Goal: Transaction & Acquisition: Purchase product/service

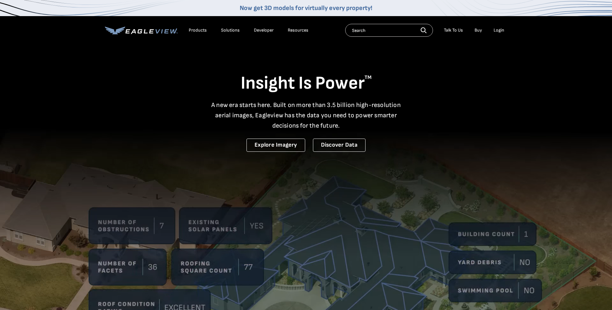
click at [495, 32] on div "Login" at bounding box center [499, 30] width 11 height 6
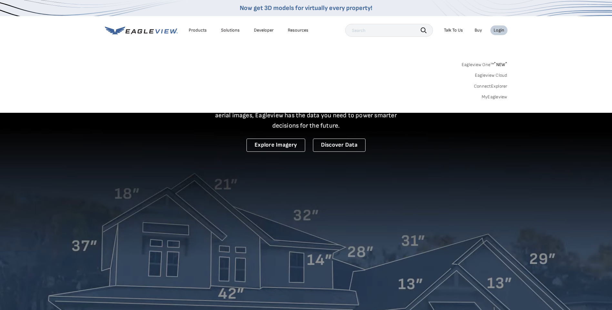
click at [489, 96] on link "MyEagleview" at bounding box center [495, 97] width 26 height 6
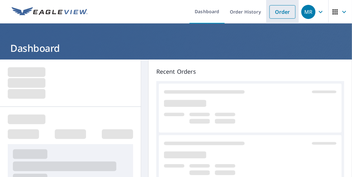
click at [279, 14] on link "Order" at bounding box center [283, 12] width 26 height 14
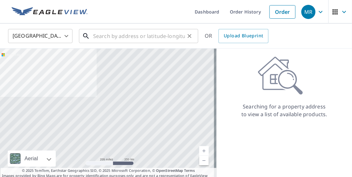
click at [116, 37] on input "text" at bounding box center [139, 36] width 92 height 18
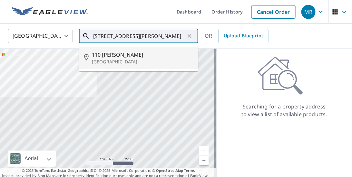
click at [102, 56] on span "110 [PERSON_NAME]" at bounding box center [142, 55] width 101 height 8
type input "[STREET_ADDRESS][PERSON_NAME]"
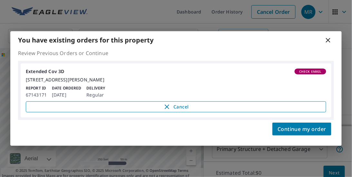
click at [183, 109] on span "Cancel" at bounding box center [176, 107] width 287 height 8
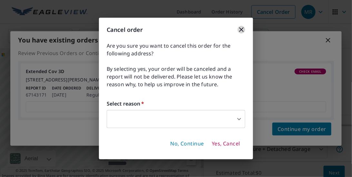
click at [240, 29] on icon "button" at bounding box center [242, 30] width 8 height 8
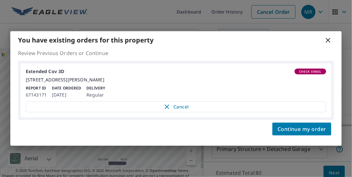
click at [329, 38] on icon at bounding box center [328, 40] width 5 height 5
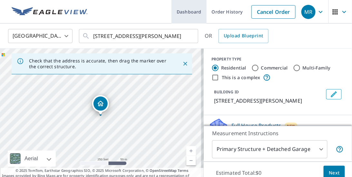
click at [178, 13] on link "Dashboard" at bounding box center [189, 12] width 35 height 24
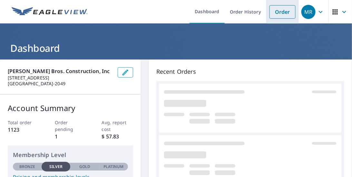
click at [275, 12] on link "Order" at bounding box center [283, 12] width 26 height 14
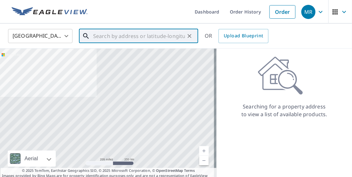
click at [137, 37] on input "text" at bounding box center [139, 36] width 92 height 18
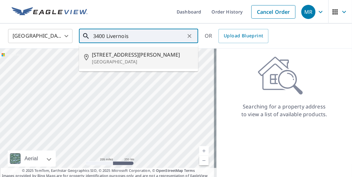
click at [116, 59] on p "[GEOGRAPHIC_DATA]" at bounding box center [142, 62] width 101 height 6
type input "[STREET_ADDRESS][PERSON_NAME]"
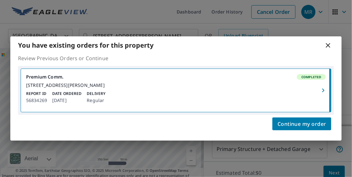
click at [328, 43] on icon at bounding box center [328, 45] width 5 height 5
